Goal: Navigation & Orientation: Find specific page/section

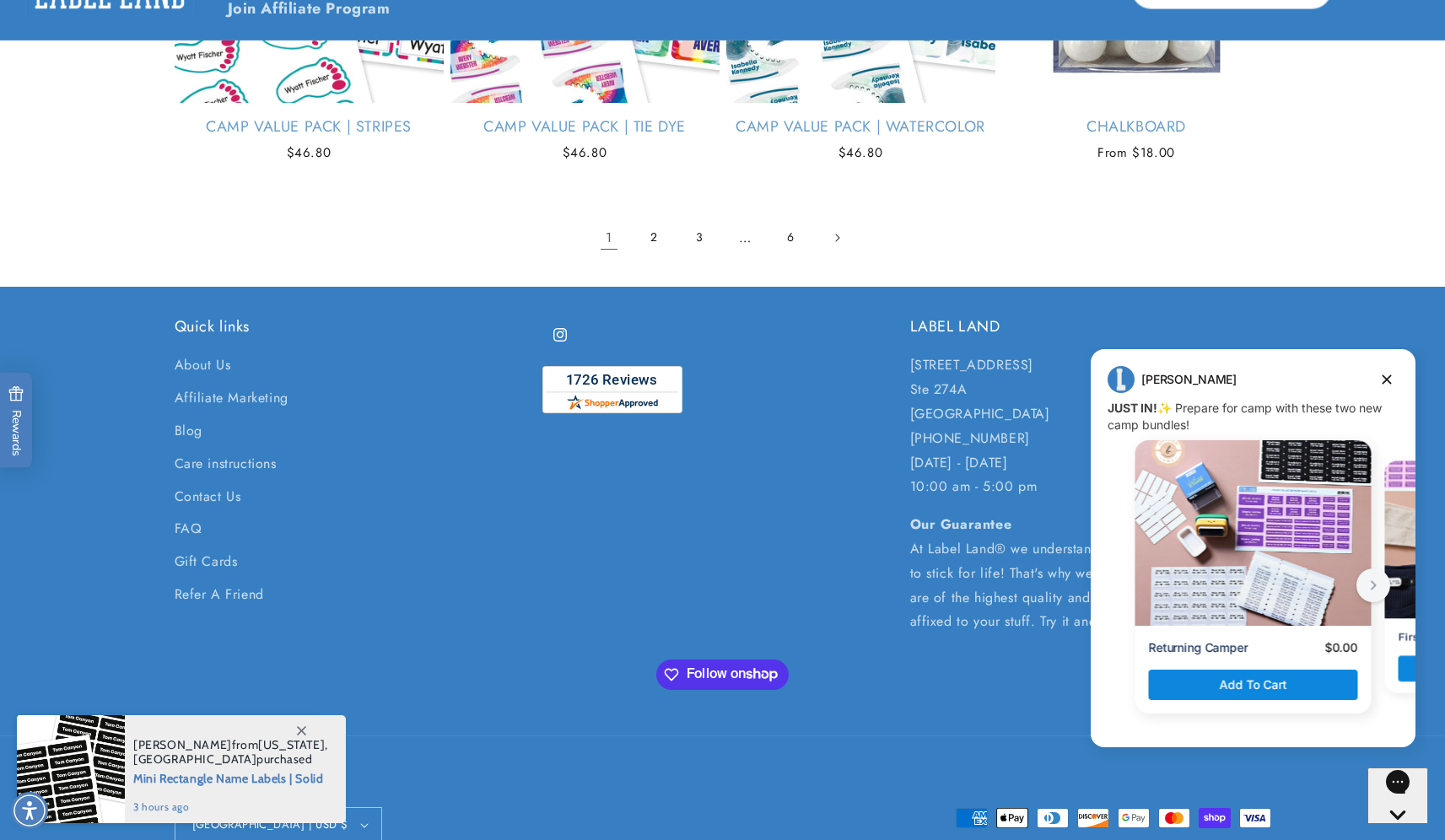
scroll to position [3423, 0]
